Goal: Task Accomplishment & Management: Complete application form

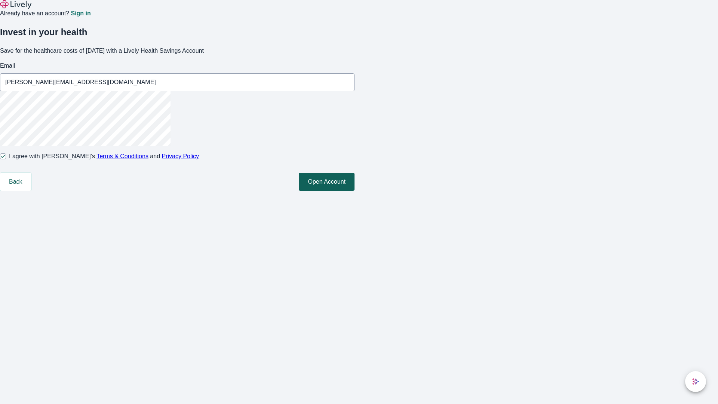
click at [354, 191] on button "Open Account" at bounding box center [327, 182] width 56 height 18
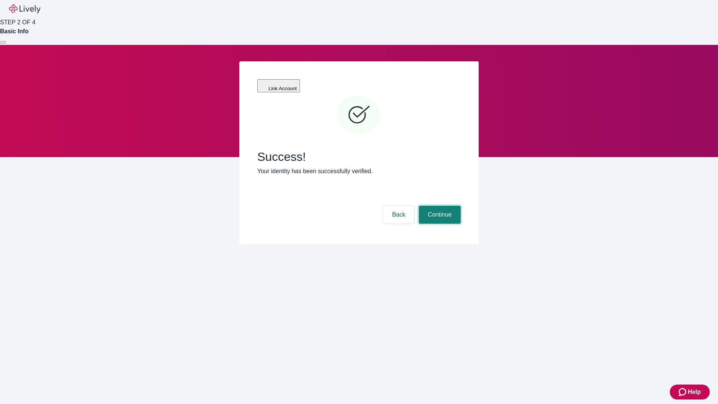
click at [439, 206] on button "Continue" at bounding box center [440, 215] width 42 height 18
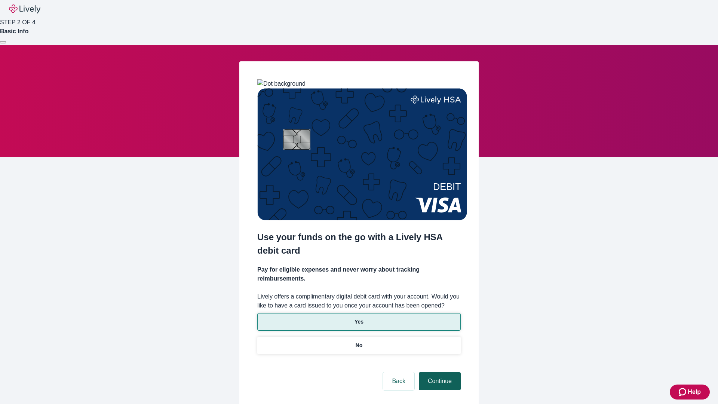
click at [359, 341] on p "No" at bounding box center [359, 345] width 7 height 8
click at [439, 372] on button "Continue" at bounding box center [440, 381] width 42 height 18
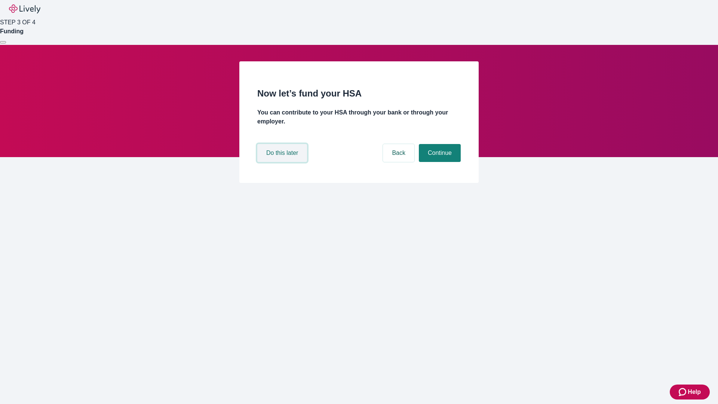
click at [283, 162] on button "Do this later" at bounding box center [282, 153] width 50 height 18
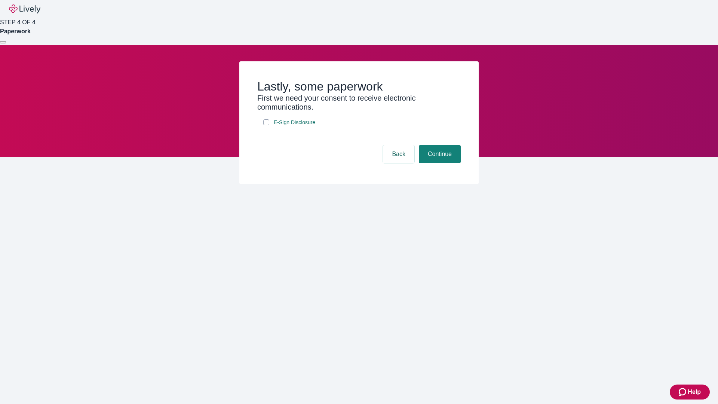
click at [266, 125] on input "E-Sign Disclosure" at bounding box center [266, 122] width 6 height 6
checkbox input "true"
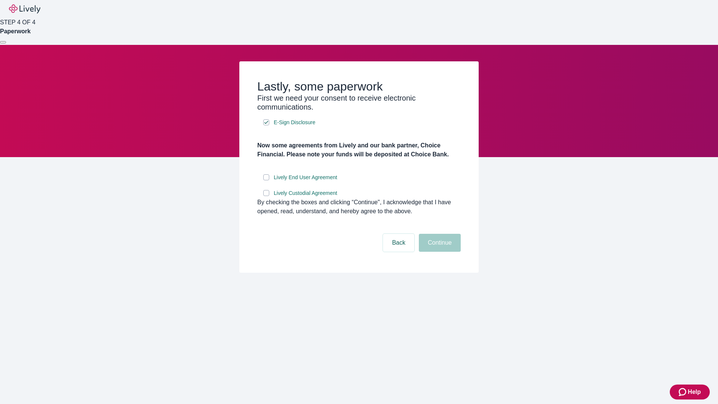
click at [266, 180] on input "Lively End User Agreement" at bounding box center [266, 177] width 6 height 6
checkbox input "true"
click at [266, 196] on input "Lively Custodial Agreement" at bounding box center [266, 193] width 6 height 6
checkbox input "true"
click at [439, 252] on button "Continue" at bounding box center [440, 243] width 42 height 18
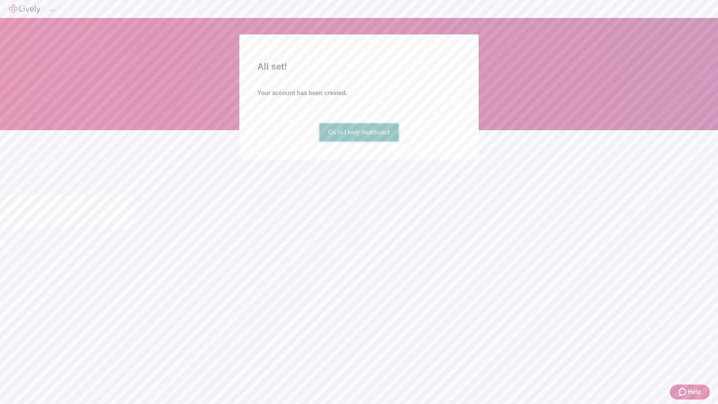
click at [359, 141] on link "Go to Lively dashboard" at bounding box center [359, 132] width 80 height 18
